Goal: Ask a question

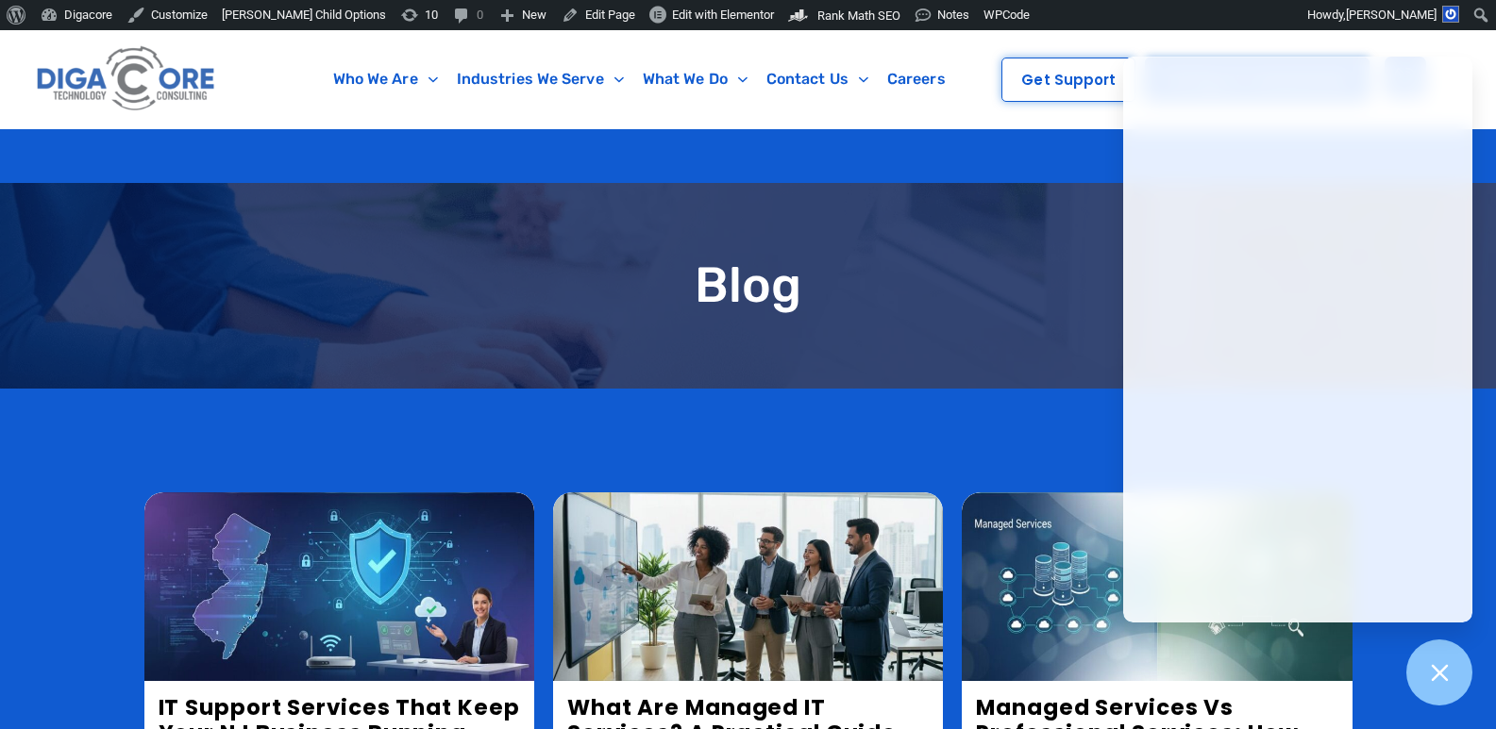
scroll to position [755, 0]
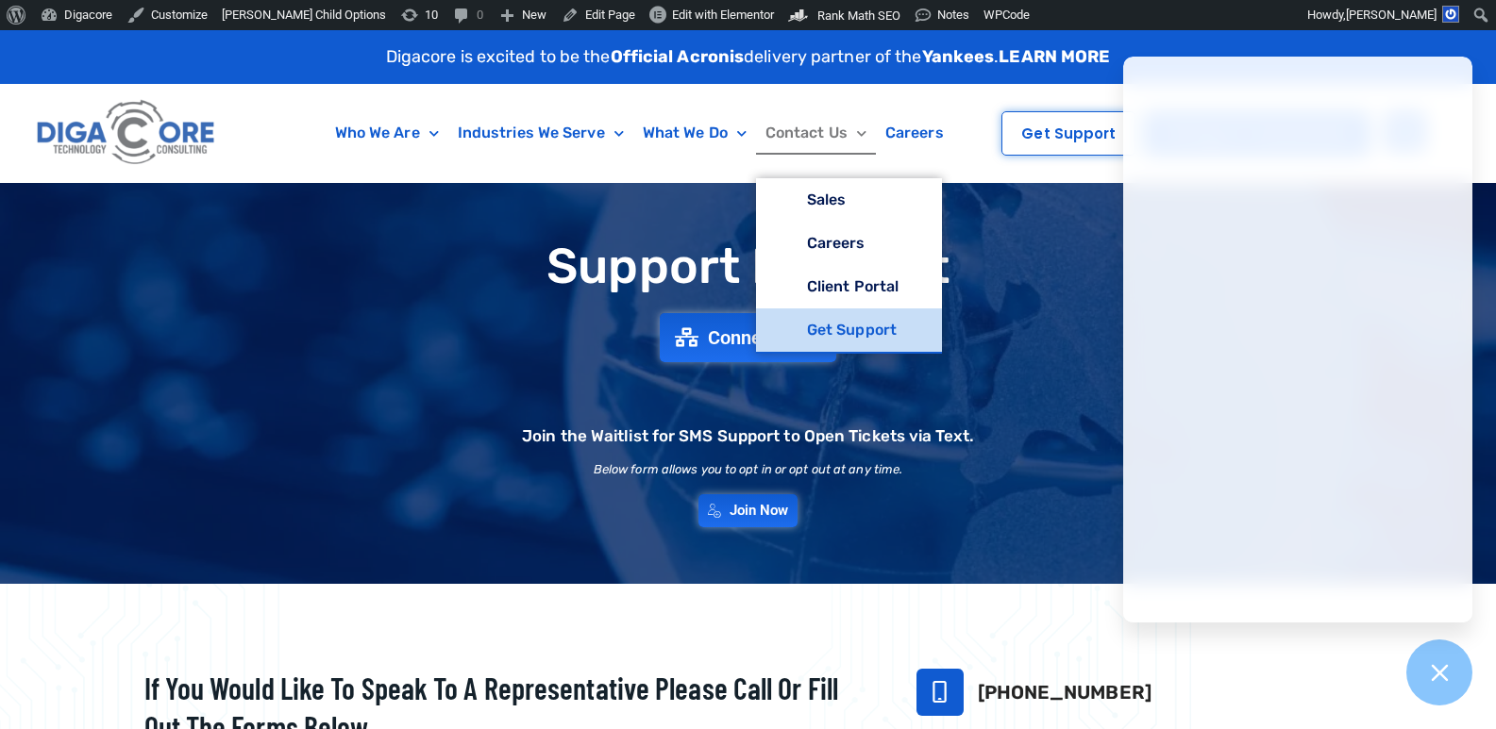
click at [844, 316] on link "Get Support" at bounding box center [849, 330] width 186 height 43
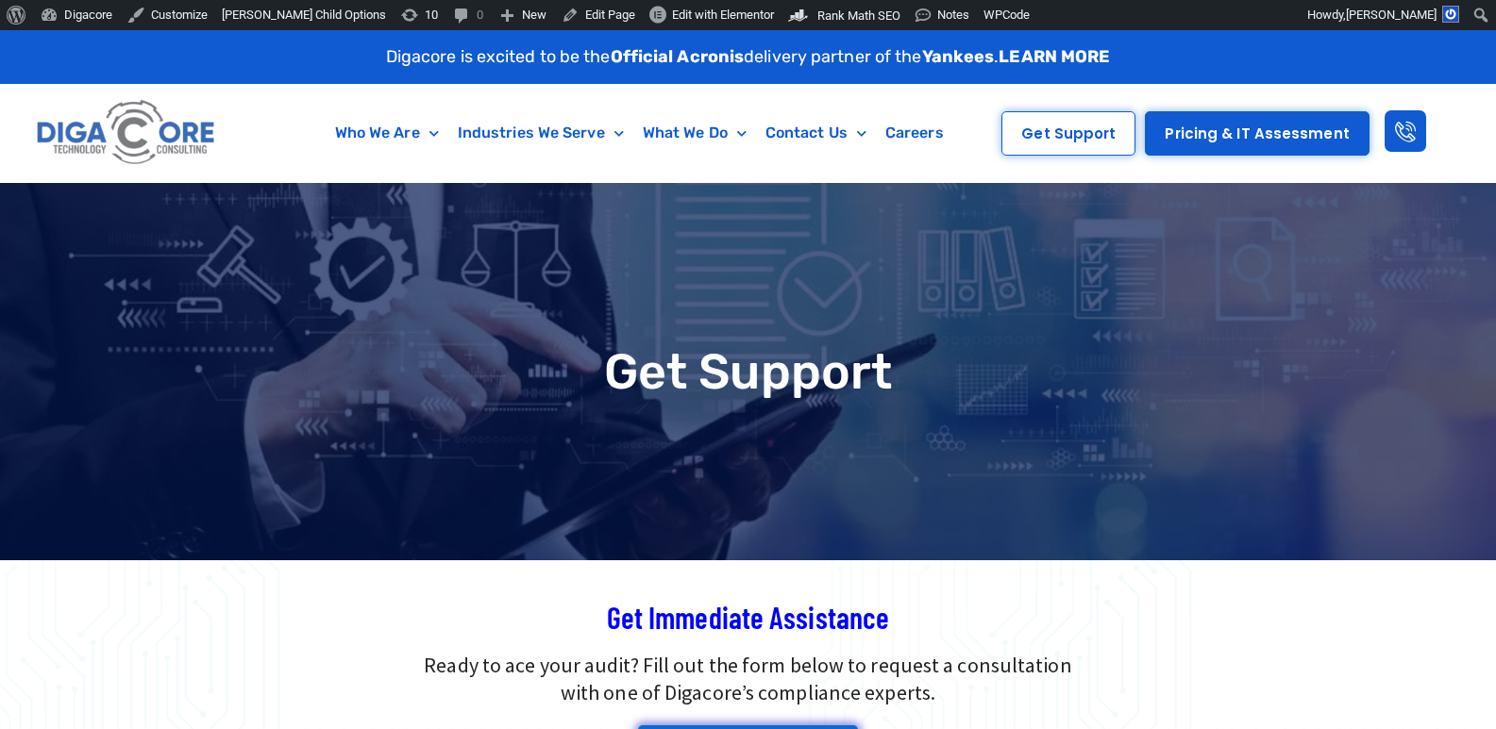
click at [822, 443] on div "Get Support" at bounding box center [748, 371] width 1496 height 377
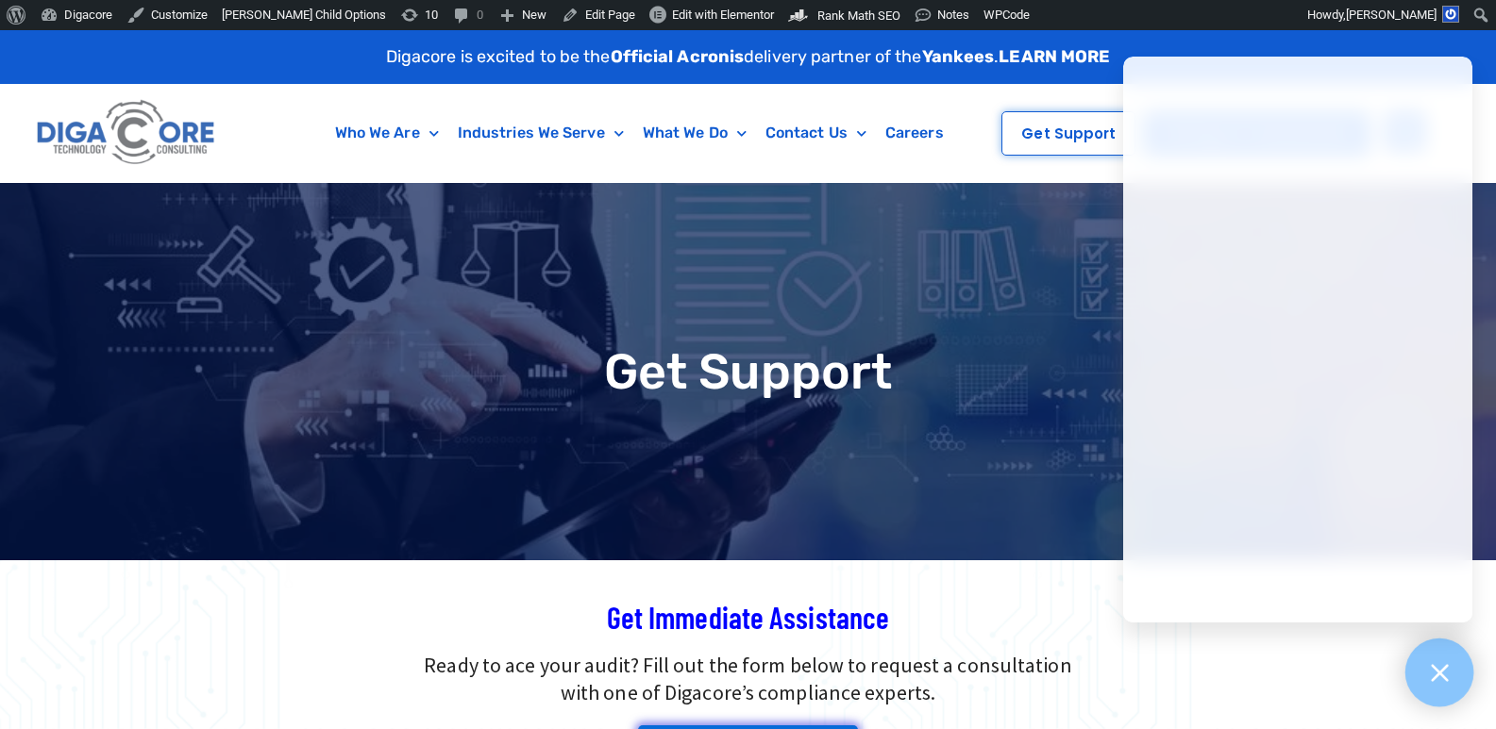
click at [1448, 679] on icon at bounding box center [1439, 673] width 25 height 25
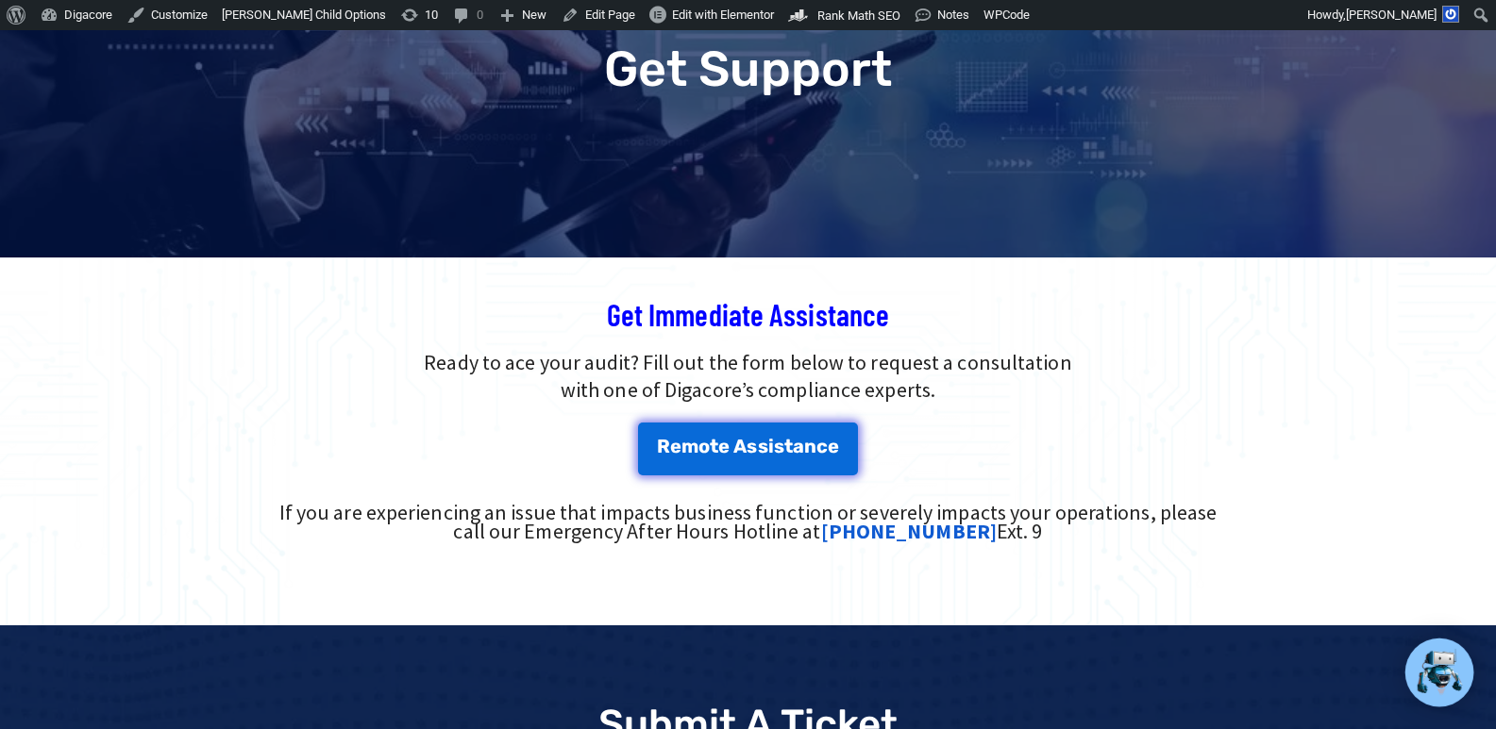
scroll to position [377, 0]
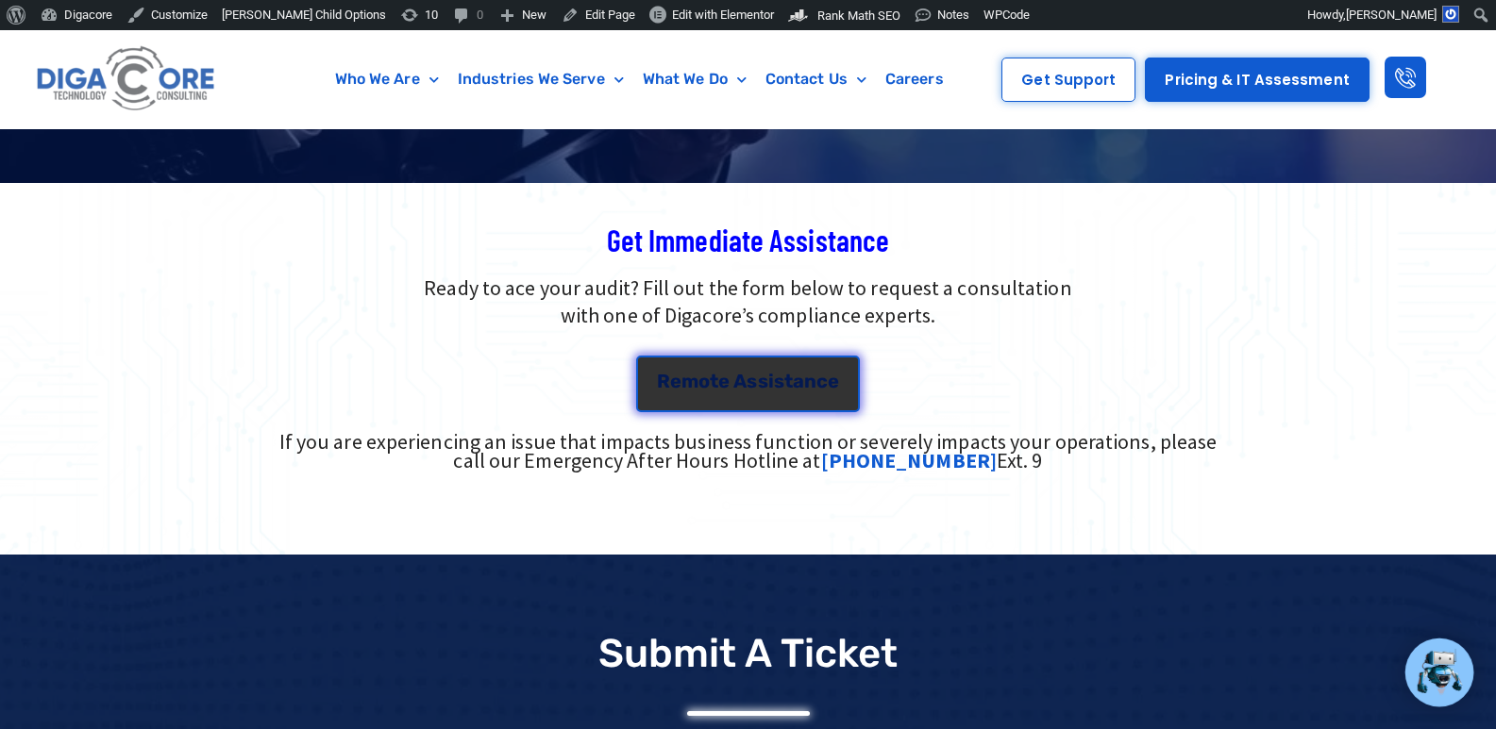
click at [761, 381] on span "s" at bounding box center [763, 381] width 10 height 19
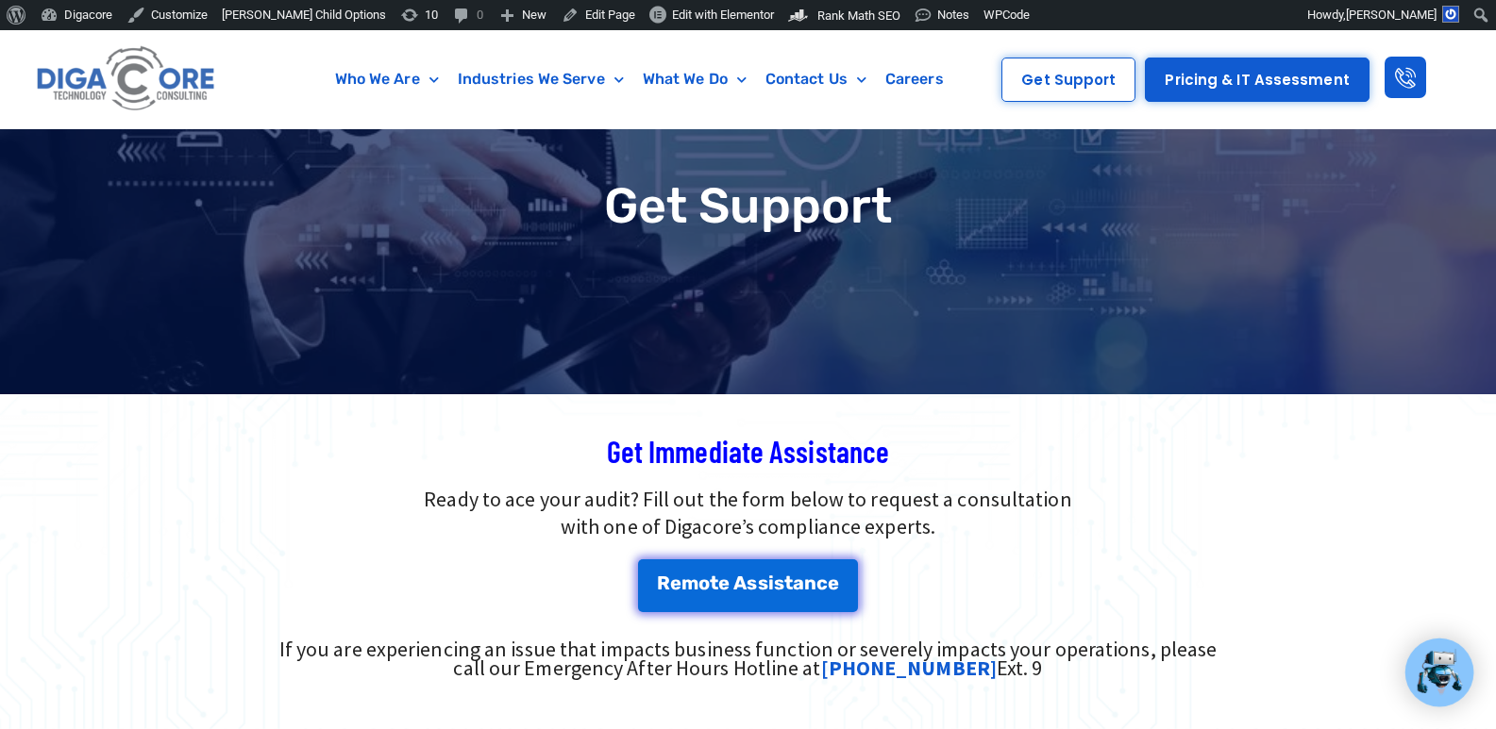
scroll to position [0, 0]
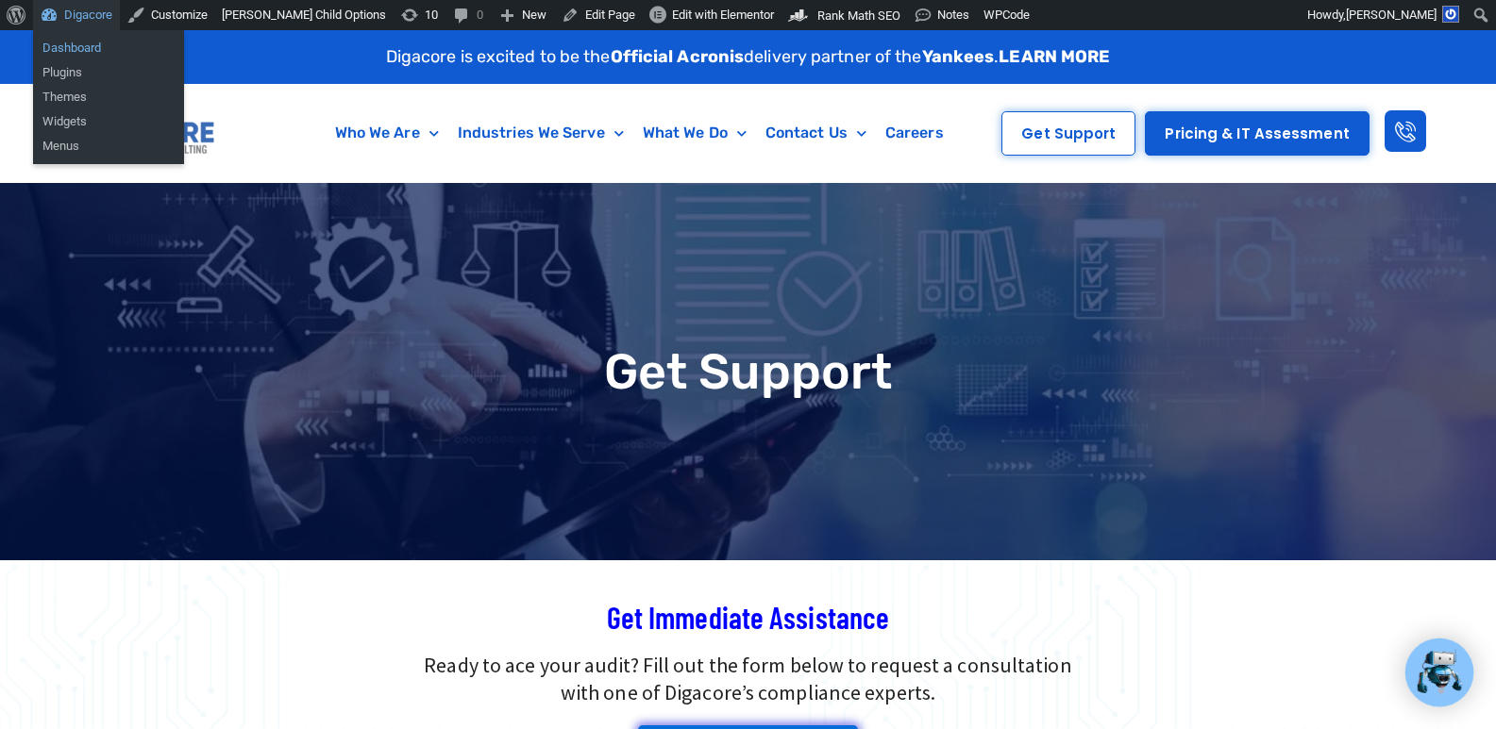
click at [59, 47] on link "Dashboard" at bounding box center [108, 48] width 151 height 25
type input "*****"
